Goal: Information Seeking & Learning: Learn about a topic

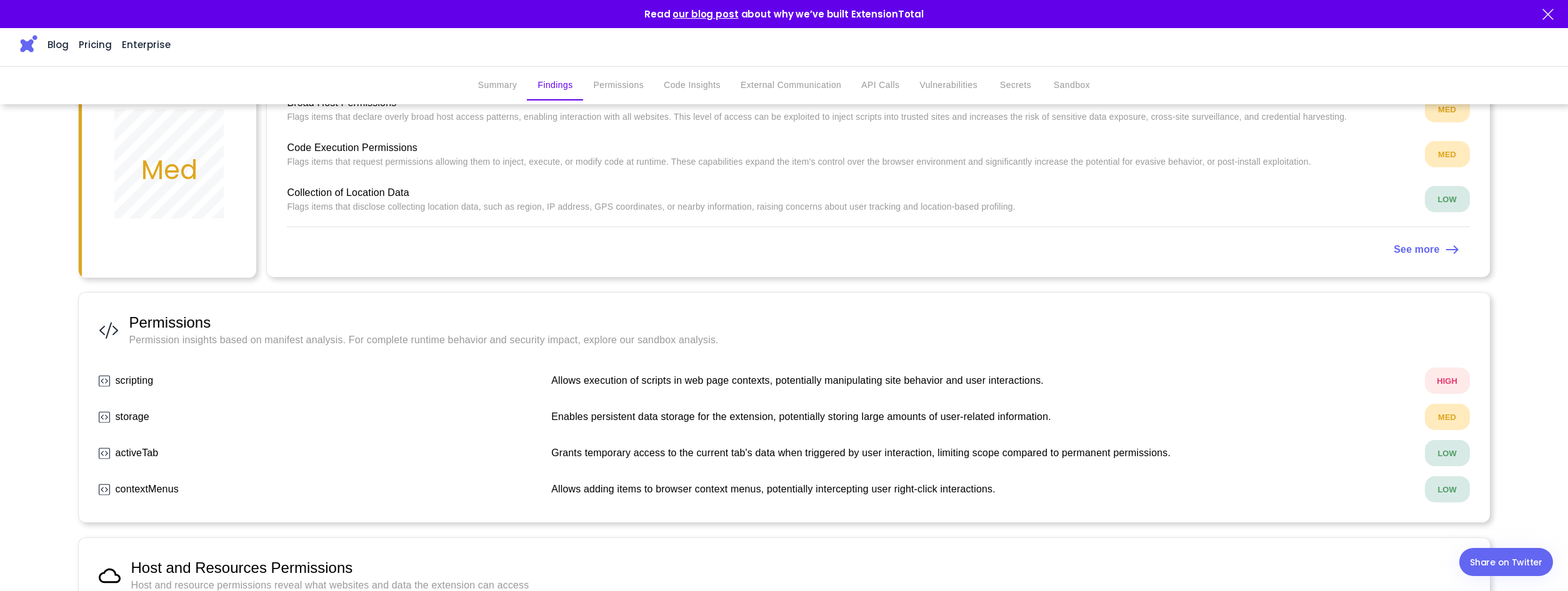
scroll to position [254, 0]
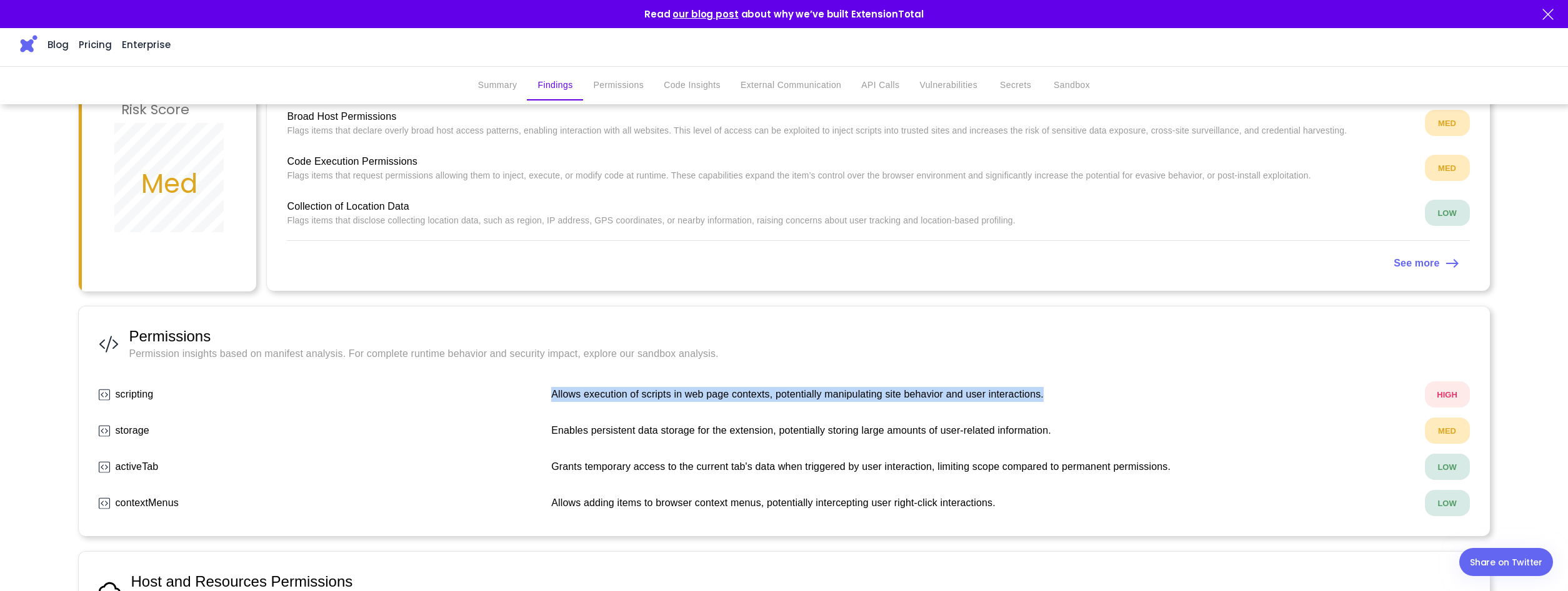
drag, startPoint x: 554, startPoint y: 401, endPoint x: 1046, endPoint y: 390, distance: 492.1
click at [1046, 390] on p "Allows execution of scripts in web page contexts, potentially manipulating site…" at bounding box center [979, 394] width 855 height 15
copy p "Allows execution of scripts in web page contexts, potentially manipulating site…"
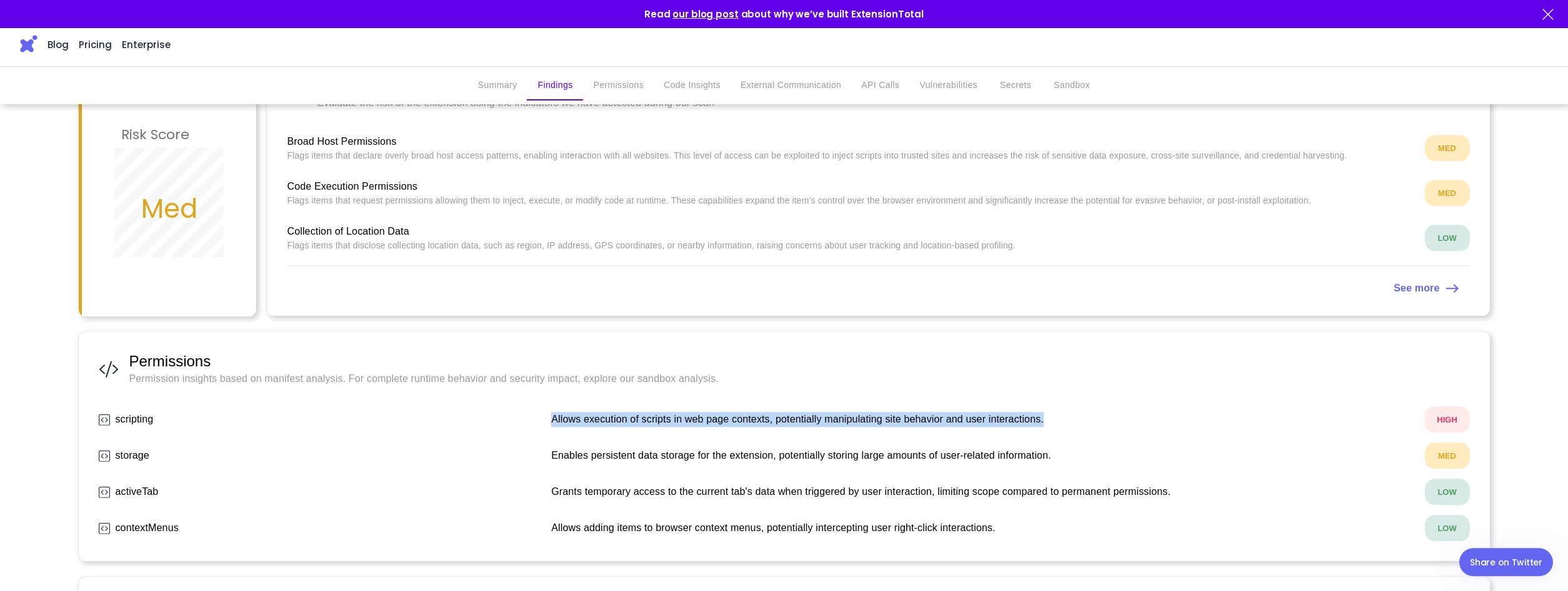
scroll to position [191, 0]
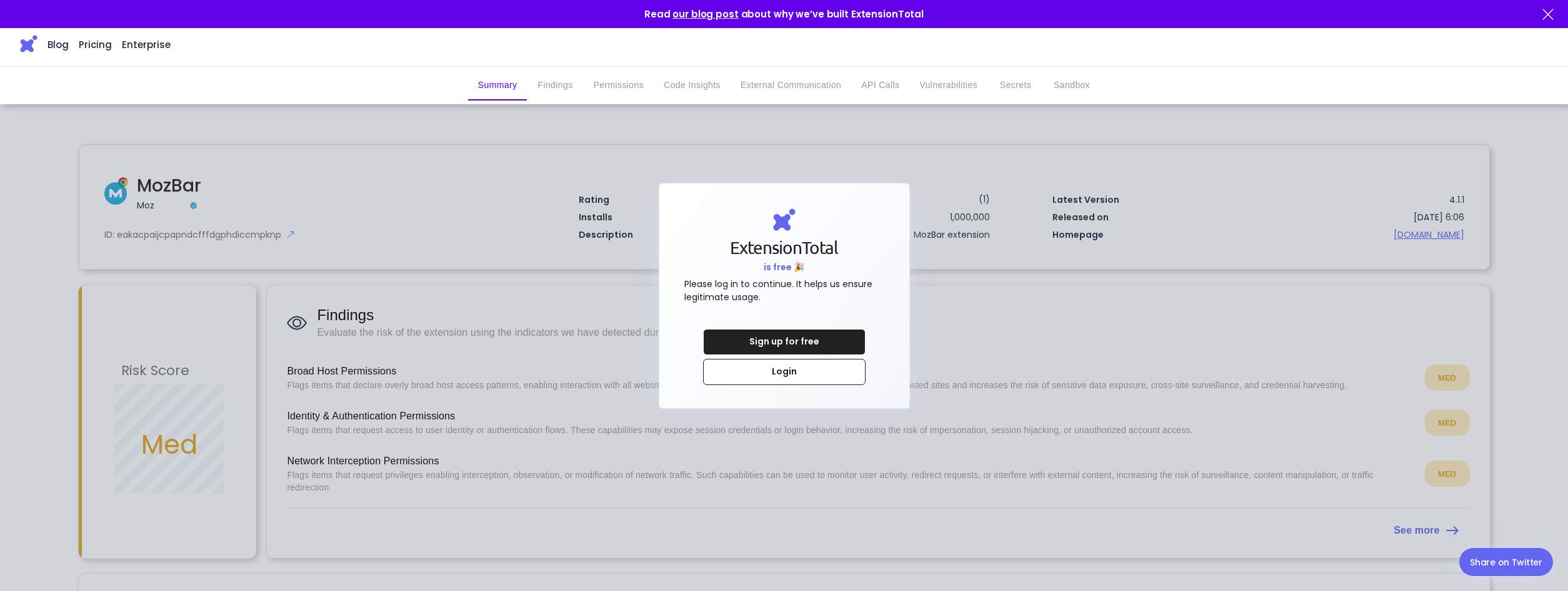
click at [1062, 185] on div at bounding box center [784, 296] width 1568 height 591
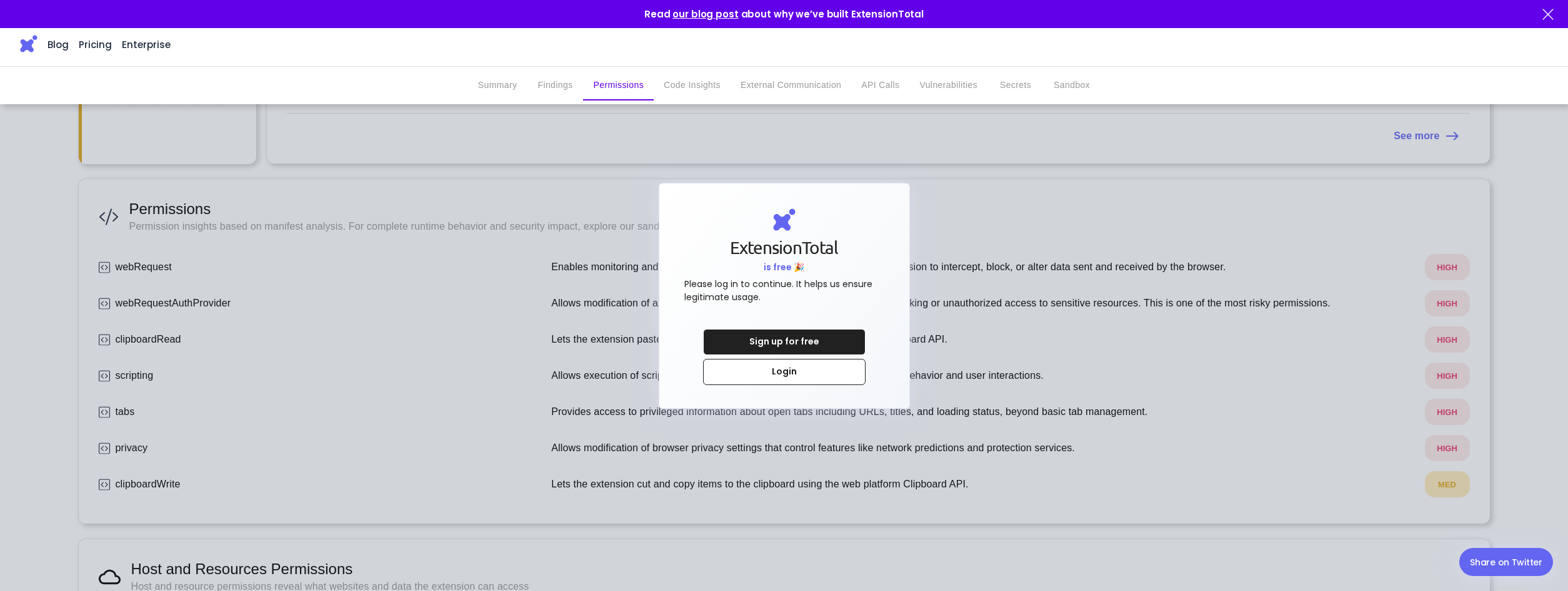
scroll to position [63, 0]
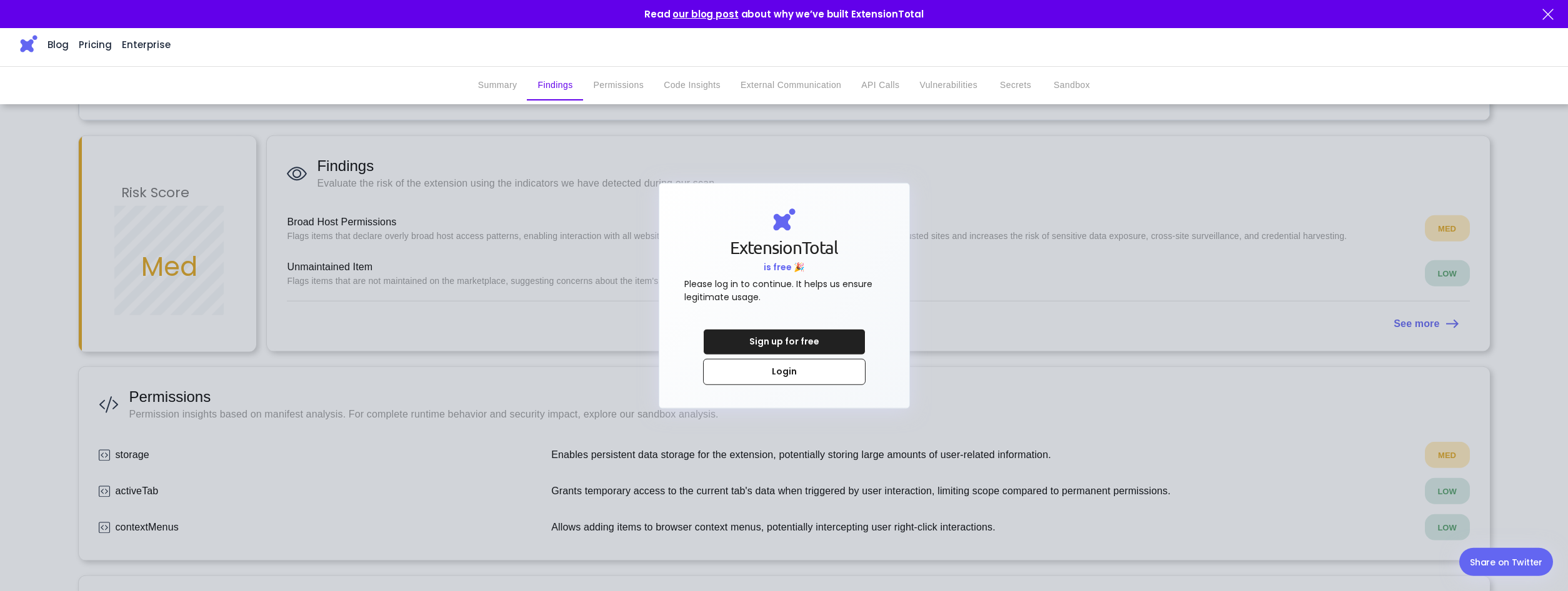
scroll to position [128, 0]
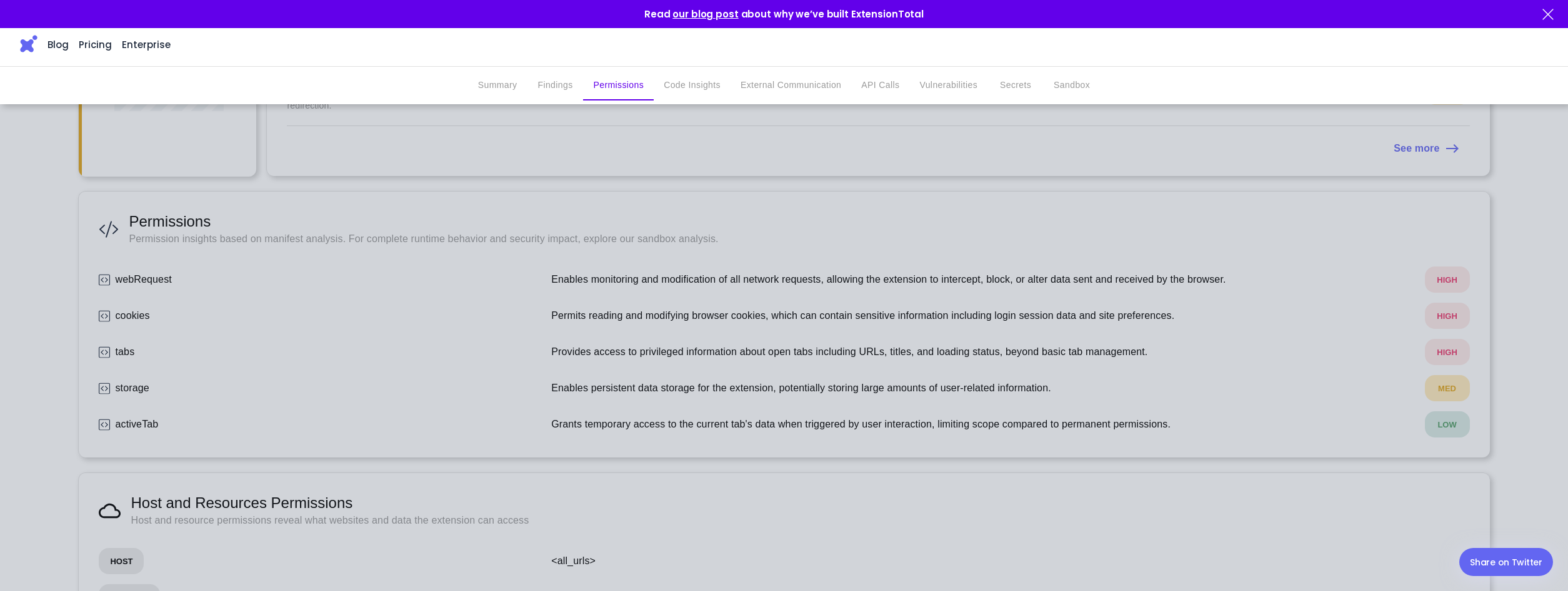
scroll to position [318, 0]
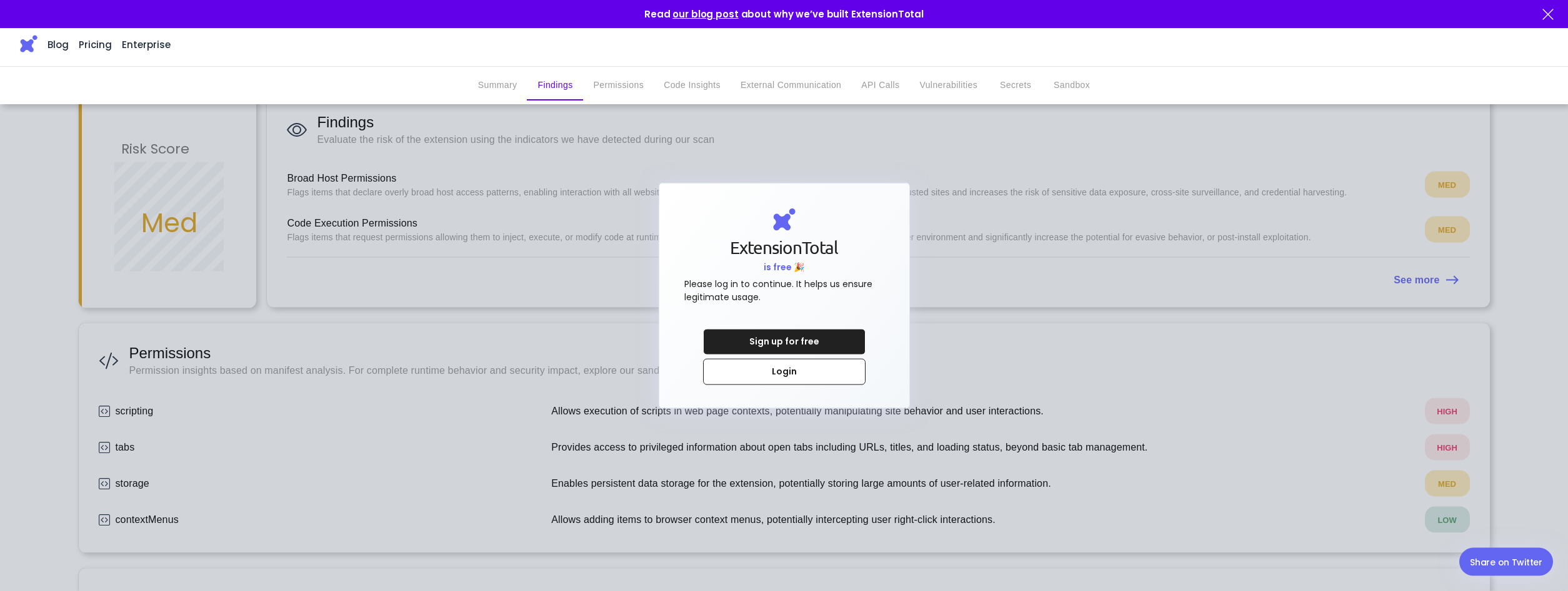
scroll to position [191, 0]
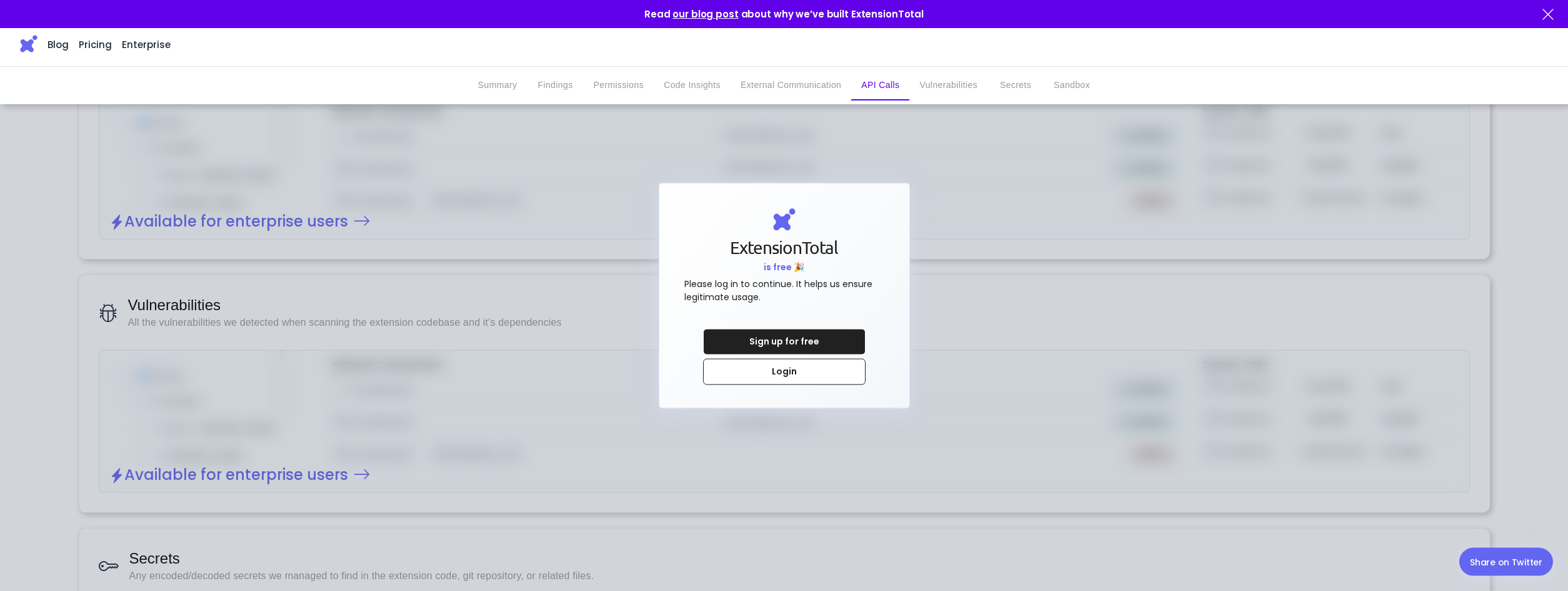
scroll to position [1592, 0]
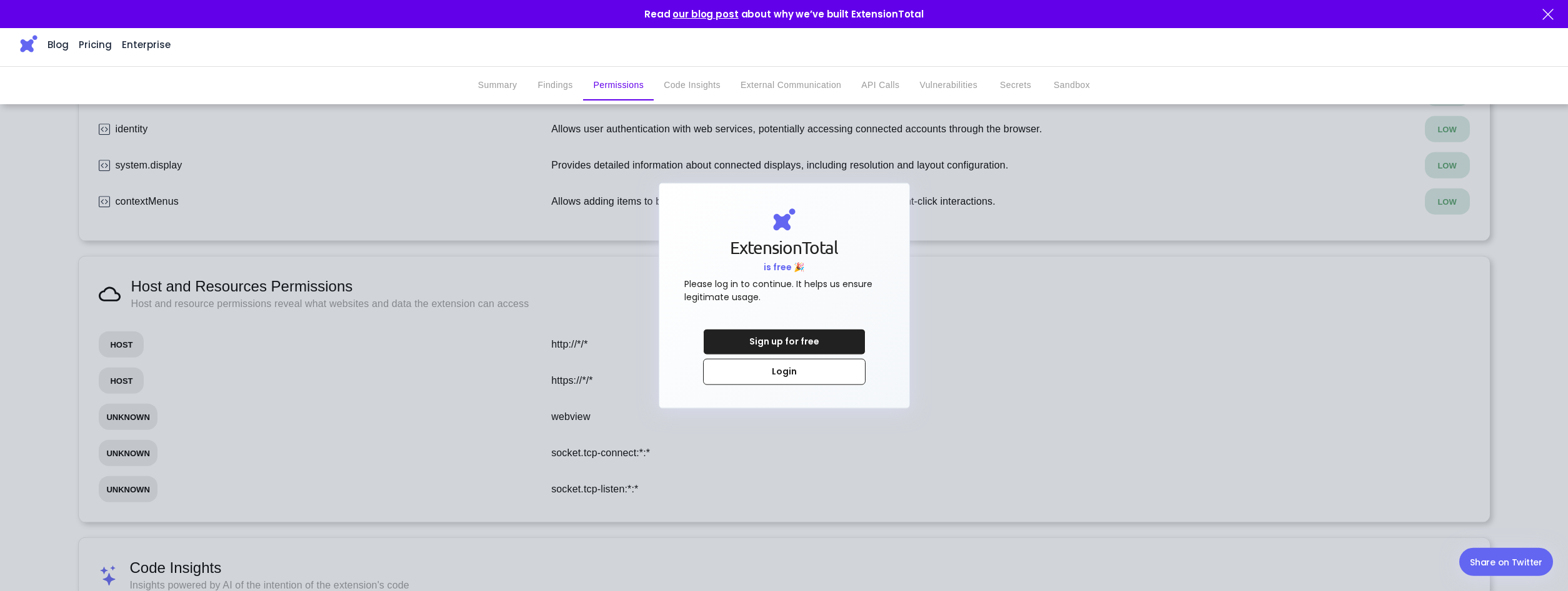
scroll to position [700, 0]
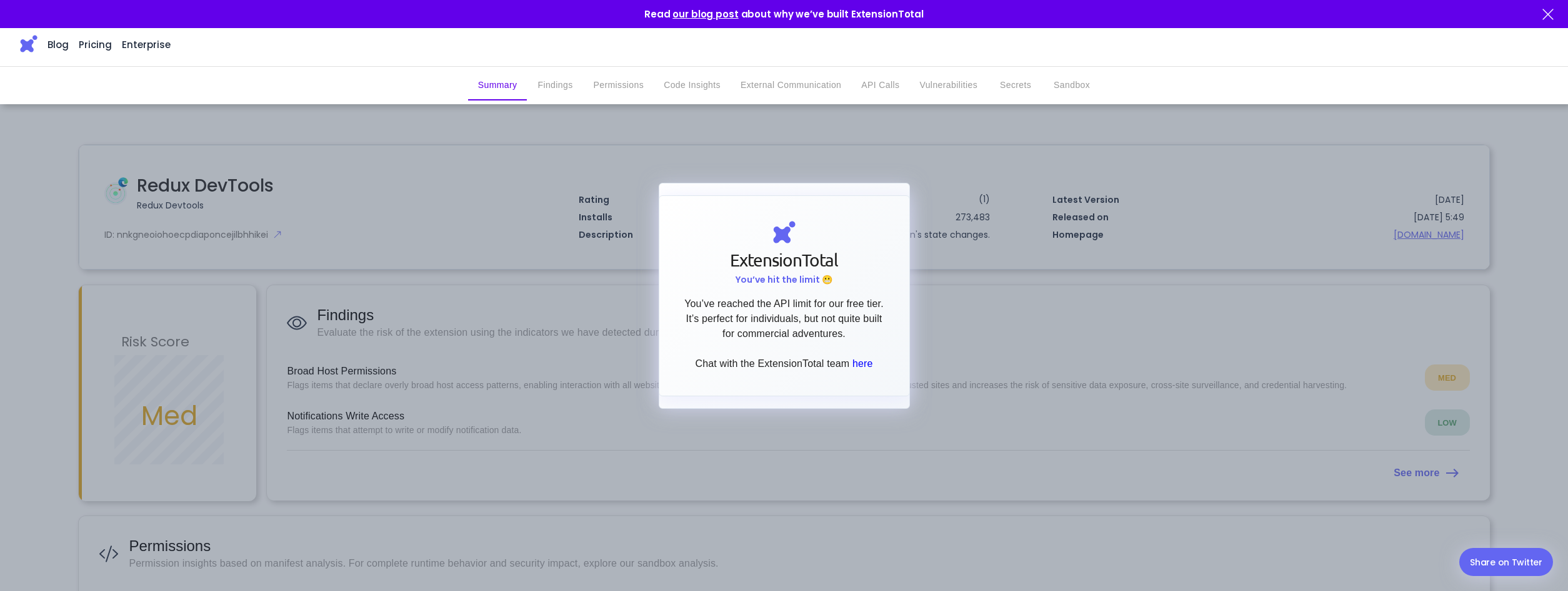
scroll to position [128, 0]
